Goal: Contribute content: Contribute content

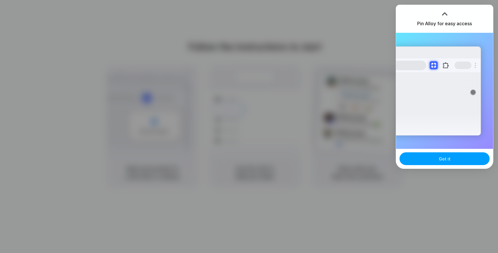
click at [446, 156] on span "Got it" at bounding box center [445, 159] width 12 height 6
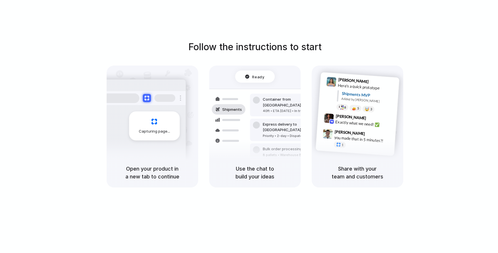
click at [154, 139] on div "Capturing page" at bounding box center [154, 125] width 51 height 29
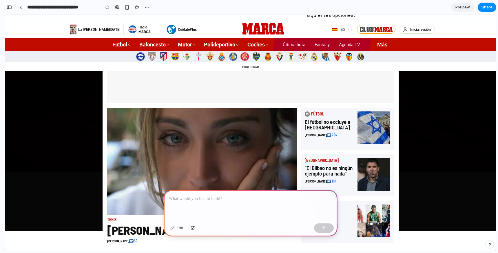
scroll to position [61, 0]
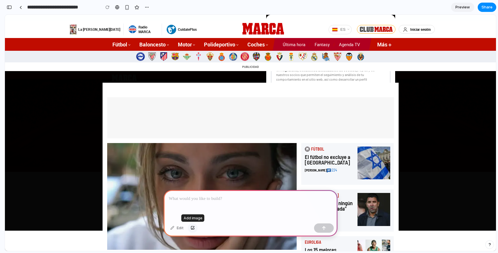
click at [194, 226] on div "button" at bounding box center [193, 227] width 4 height 3
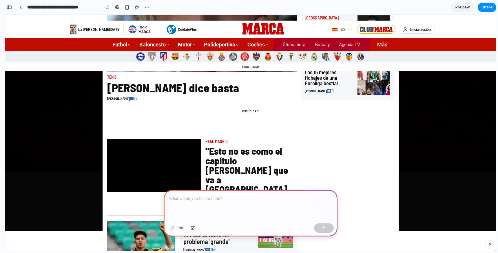
scroll to position [224, 0]
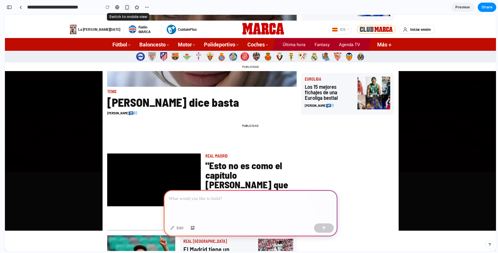
click at [127, 8] on div "button" at bounding box center [127, 7] width 5 height 5
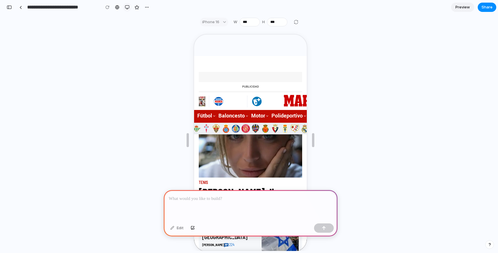
scroll to position [107, 0]
click at [147, 6] on div "button" at bounding box center [147, 7] width 5 height 5
click at [147, 6] on div "Duplicate Delete" at bounding box center [249, 126] width 498 height 253
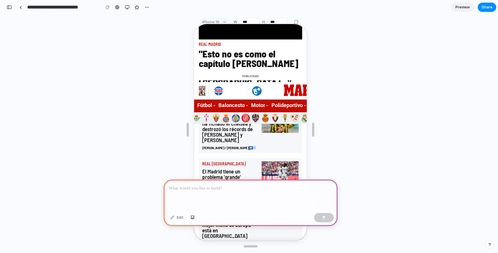
scroll to position [513, 0]
click at [251, 21] on div at bounding box center [251, 129] width 114 height 221
click at [245, 21] on div at bounding box center [251, 129] width 114 height 221
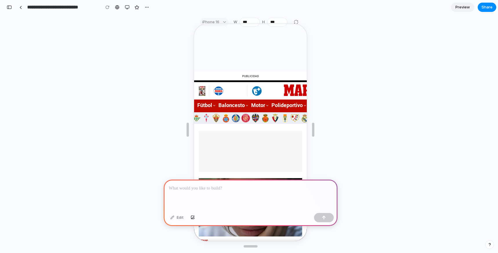
scroll to position [16, 0]
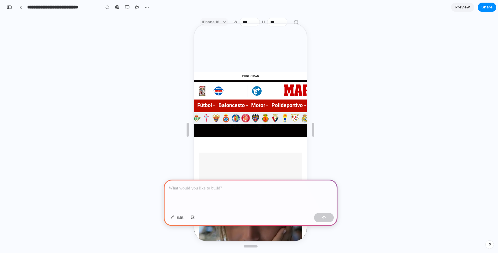
click at [249, 19] on div at bounding box center [251, 129] width 114 height 221
click at [296, 20] on div at bounding box center [251, 129] width 114 height 221
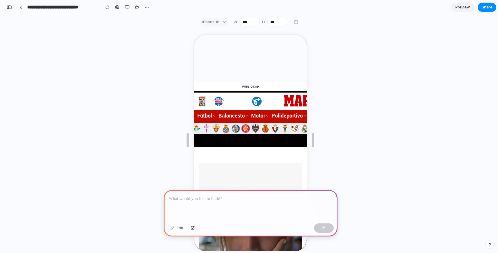
click at [222, 22] on div "iPhone 16" at bounding box center [214, 22] width 28 height 9
click at [208, 22] on div "iPhone 16" at bounding box center [214, 22] width 28 height 9
click at [223, 22] on div "iPhone 16" at bounding box center [214, 22] width 28 height 9
click at [234, 205] on div at bounding box center [251, 205] width 174 height 31
click at [323, 227] on div "button" at bounding box center [324, 228] width 4 height 4
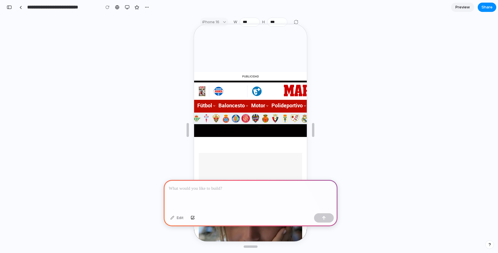
scroll to position [10, 0]
